Goal: Navigation & Orientation: Find specific page/section

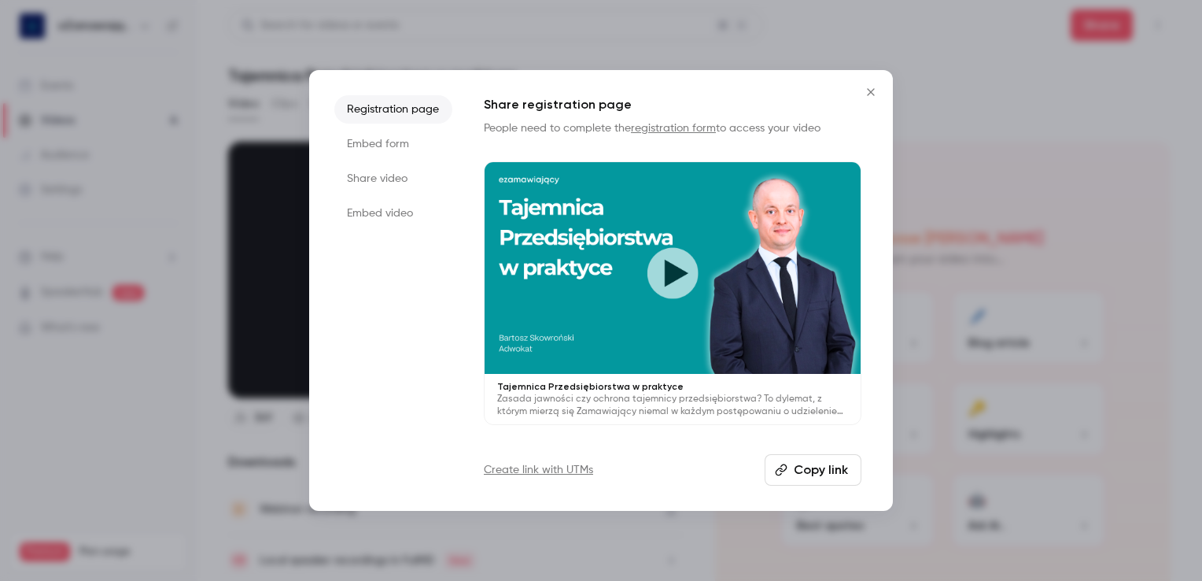
click at [869, 95] on icon "Close" at bounding box center [871, 92] width 19 height 13
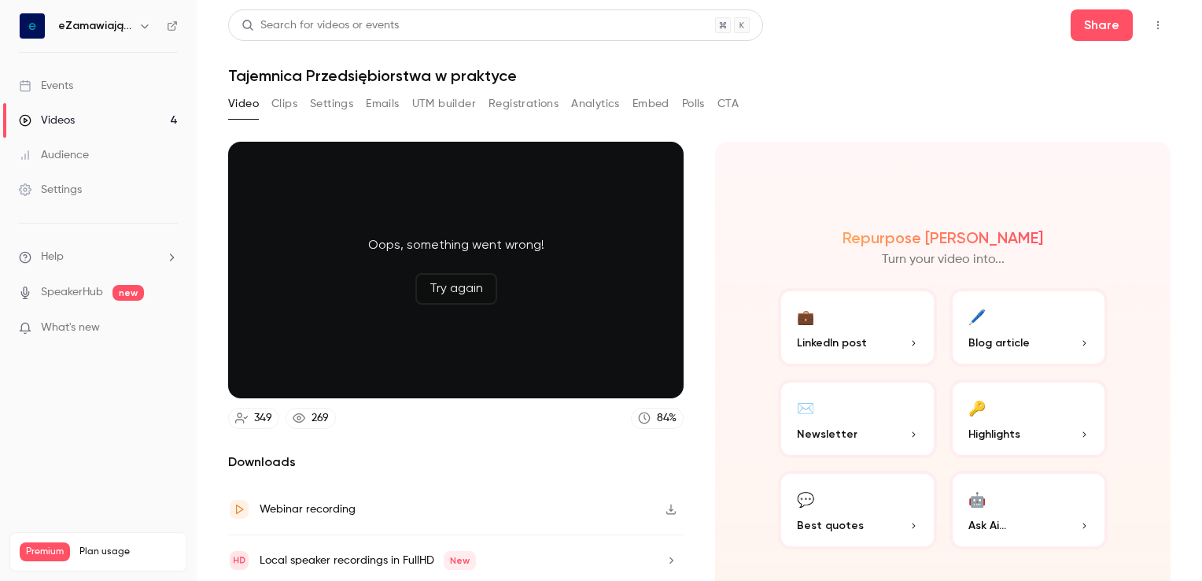
click at [68, 79] on div "Events" at bounding box center [46, 86] width 54 height 16
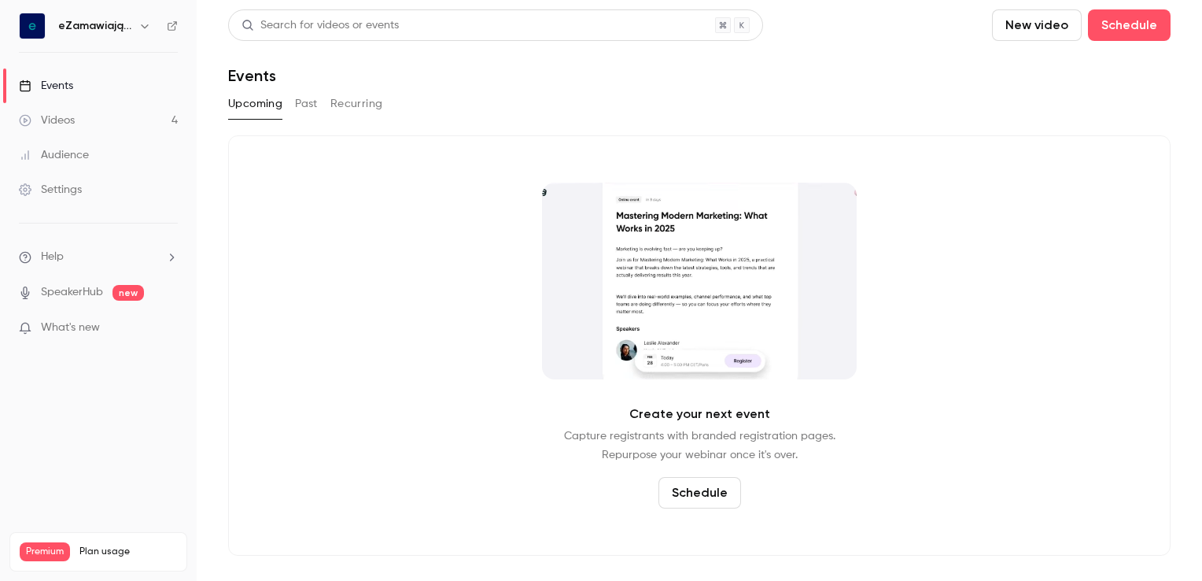
click at [69, 118] on div "Videos" at bounding box center [47, 121] width 56 height 16
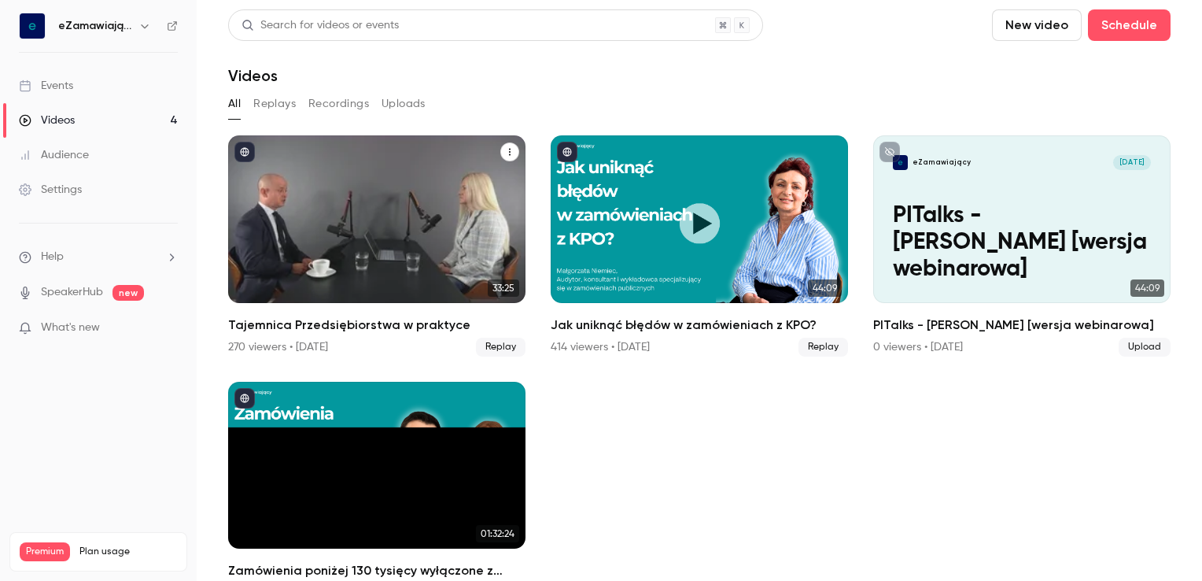
scroll to position [35, 0]
